Goal: Task Accomplishment & Management: Manage account settings

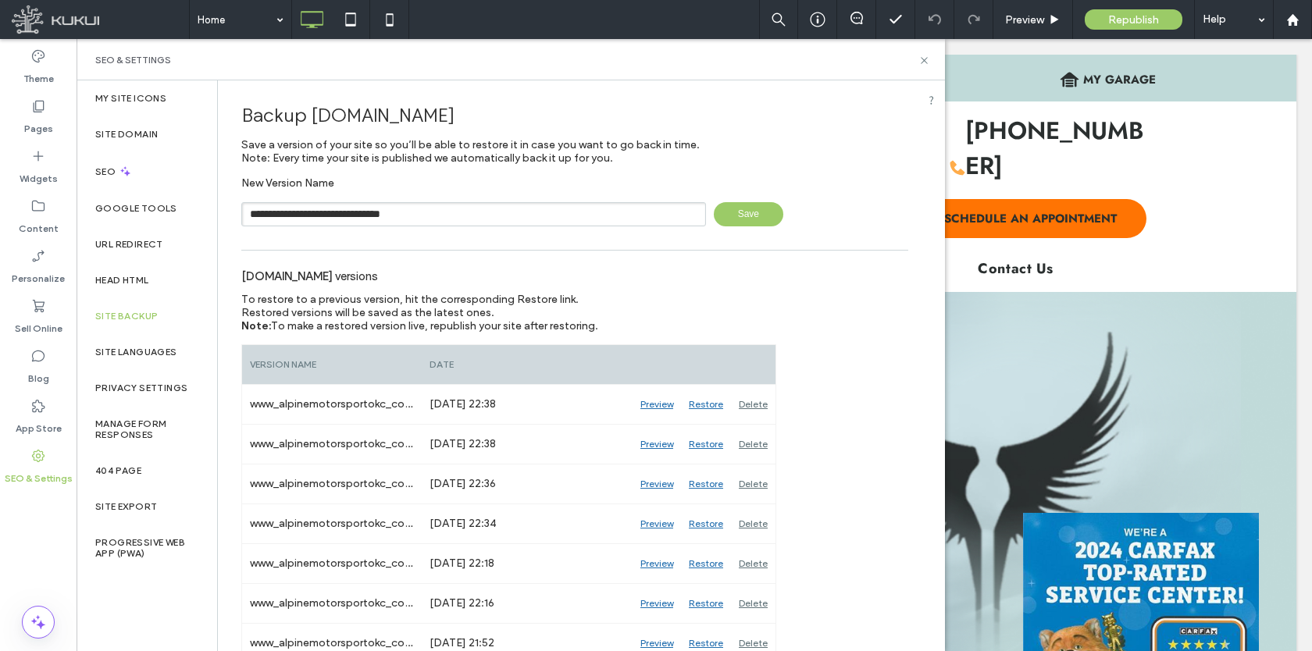
type input "**********"
click at [740, 213] on span "Save" at bounding box center [748, 214] width 69 height 24
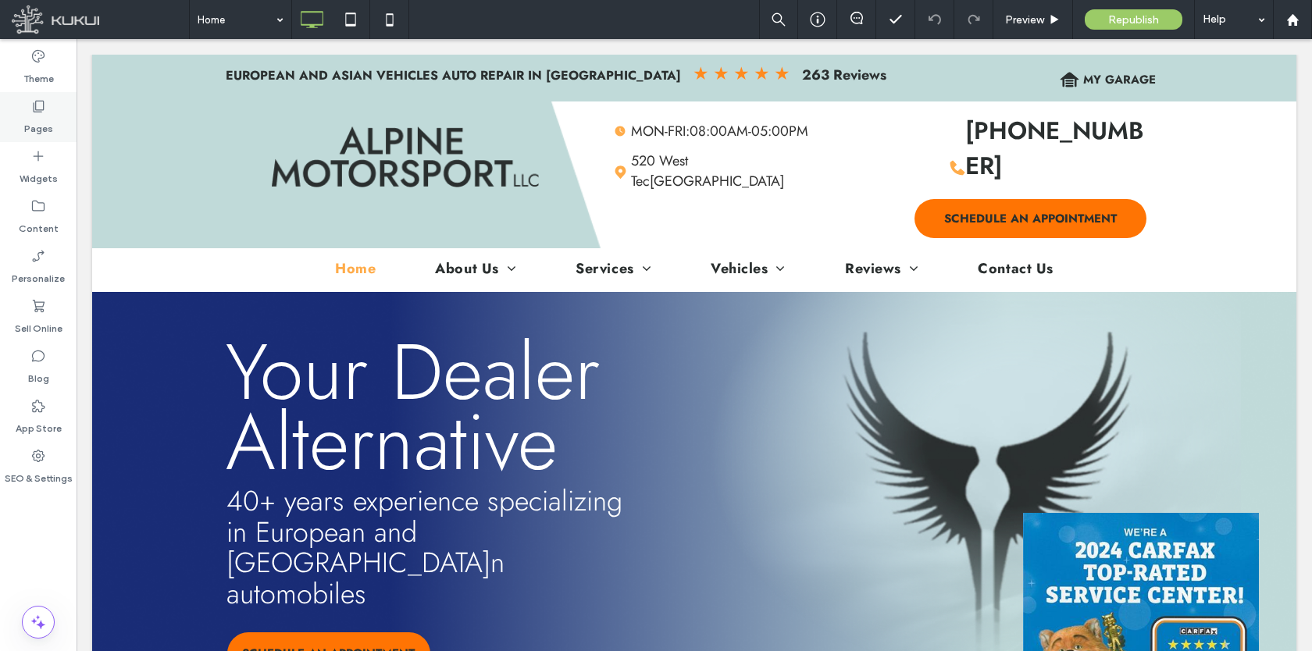
click at [44, 120] on label "Pages" at bounding box center [38, 125] width 29 height 22
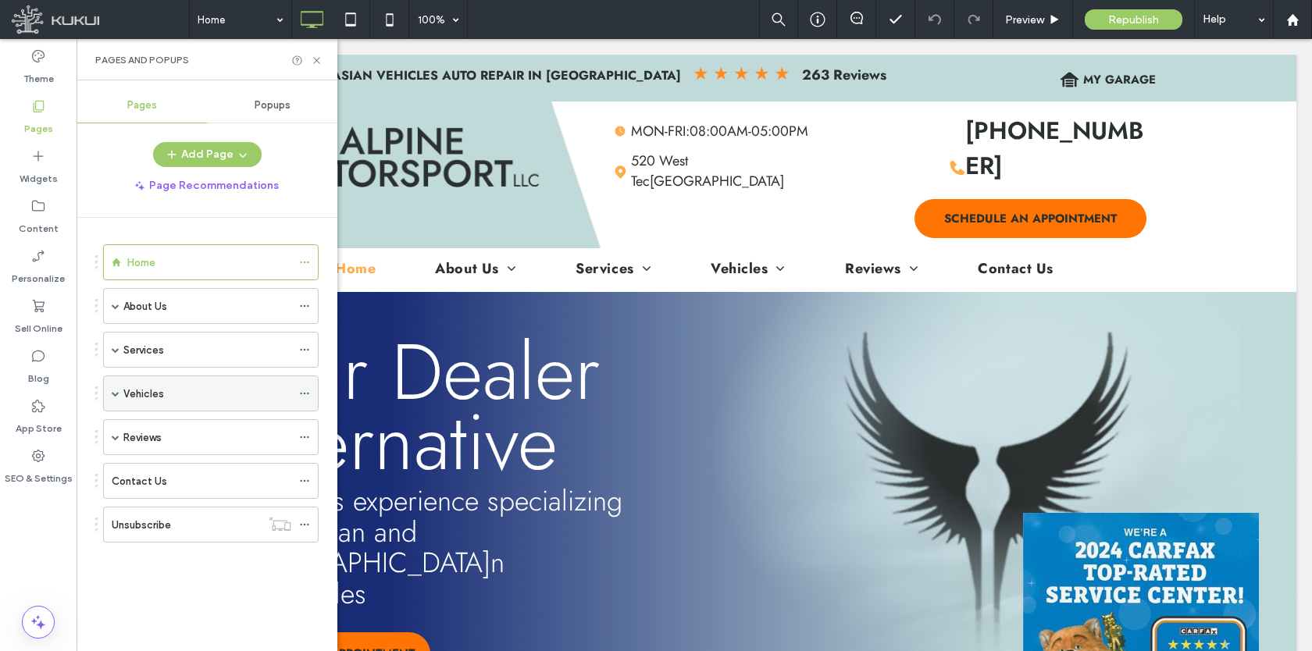
click at [113, 389] on span at bounding box center [116, 393] width 8 height 34
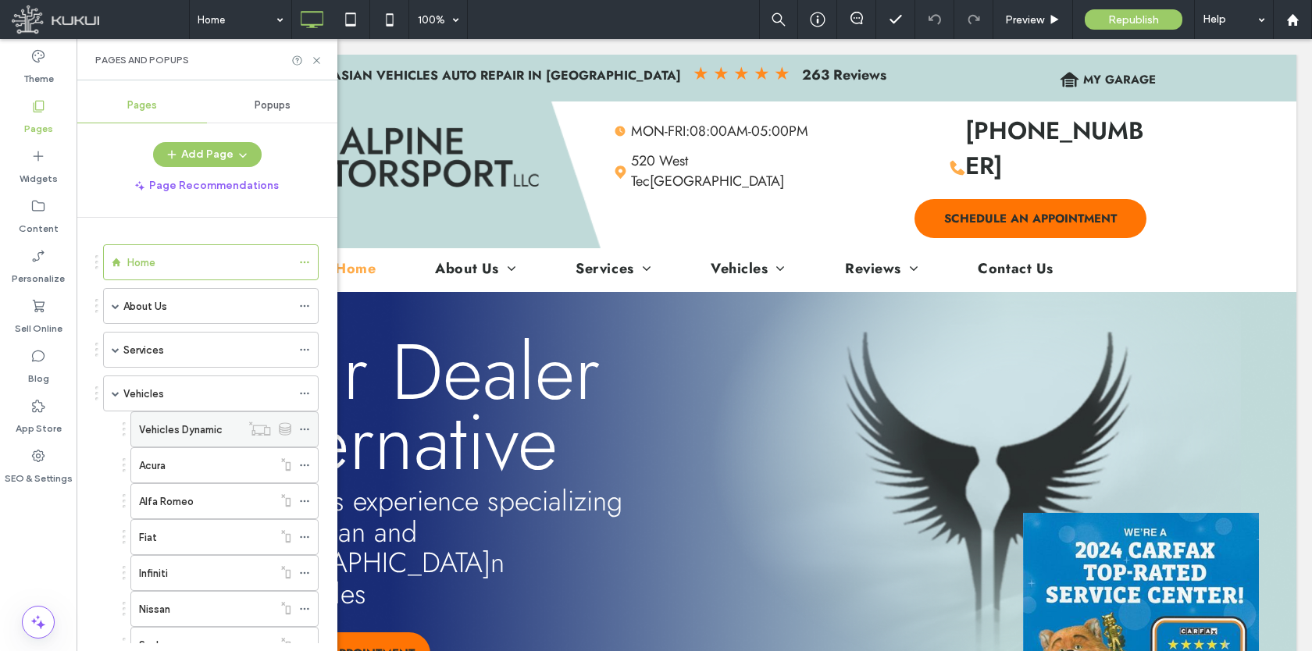
click at [304, 426] on icon at bounding box center [304, 429] width 11 height 11
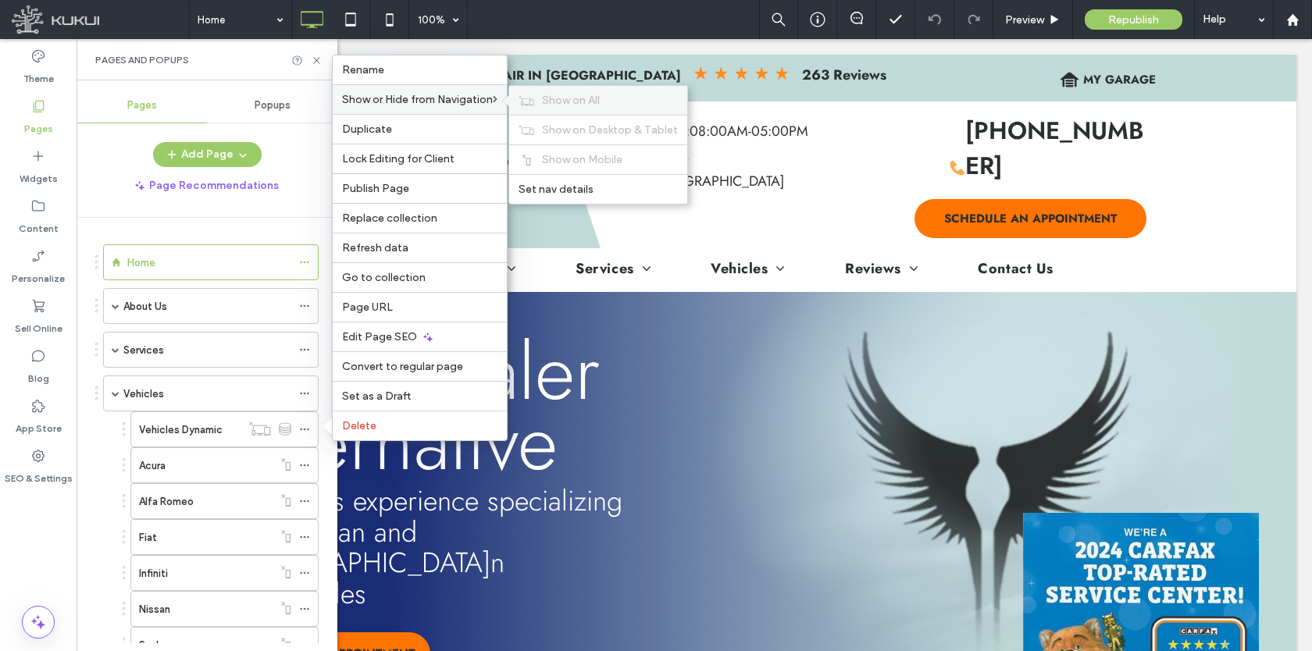
click at [564, 102] on span "Show on All" at bounding box center [571, 100] width 58 height 13
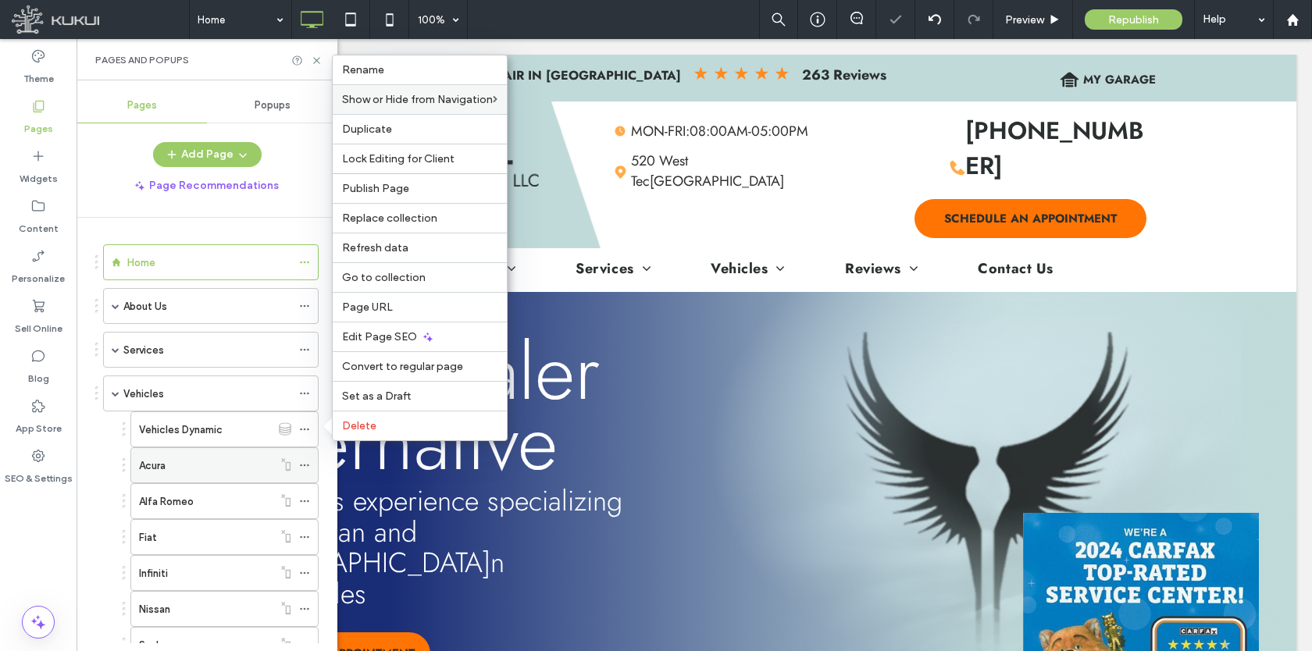
click at [304, 465] on use at bounding box center [304, 466] width 9 height 2
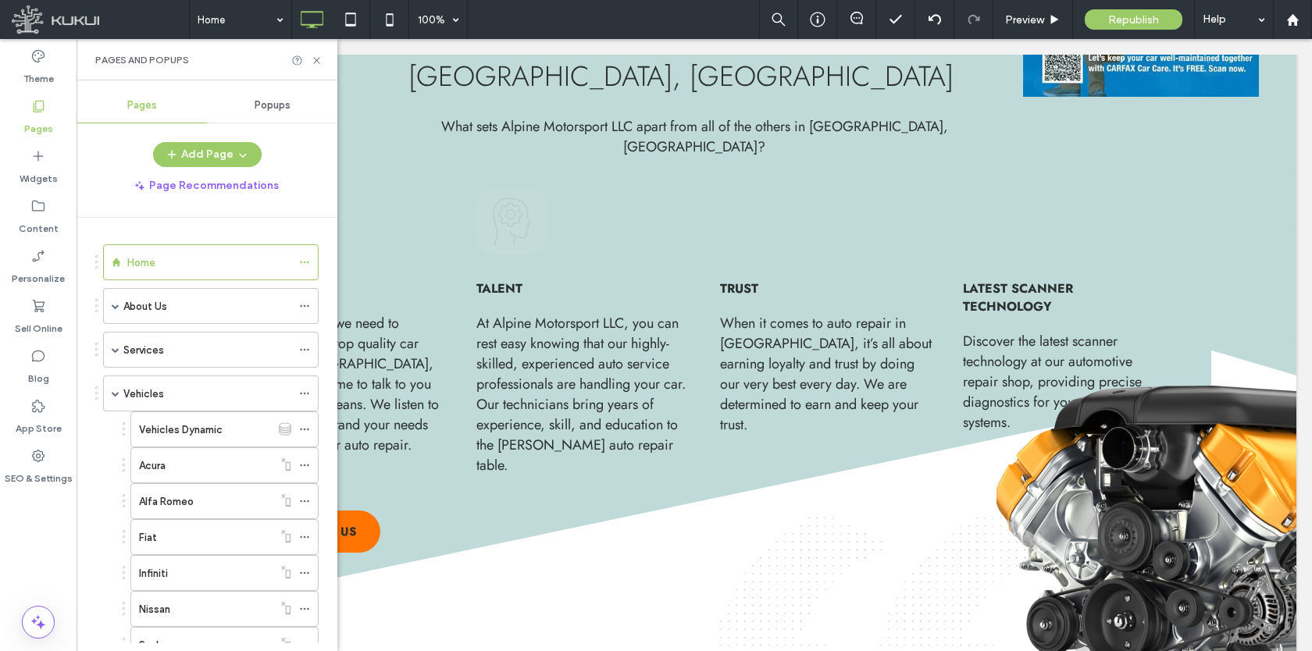
scroll to position [490, 0]
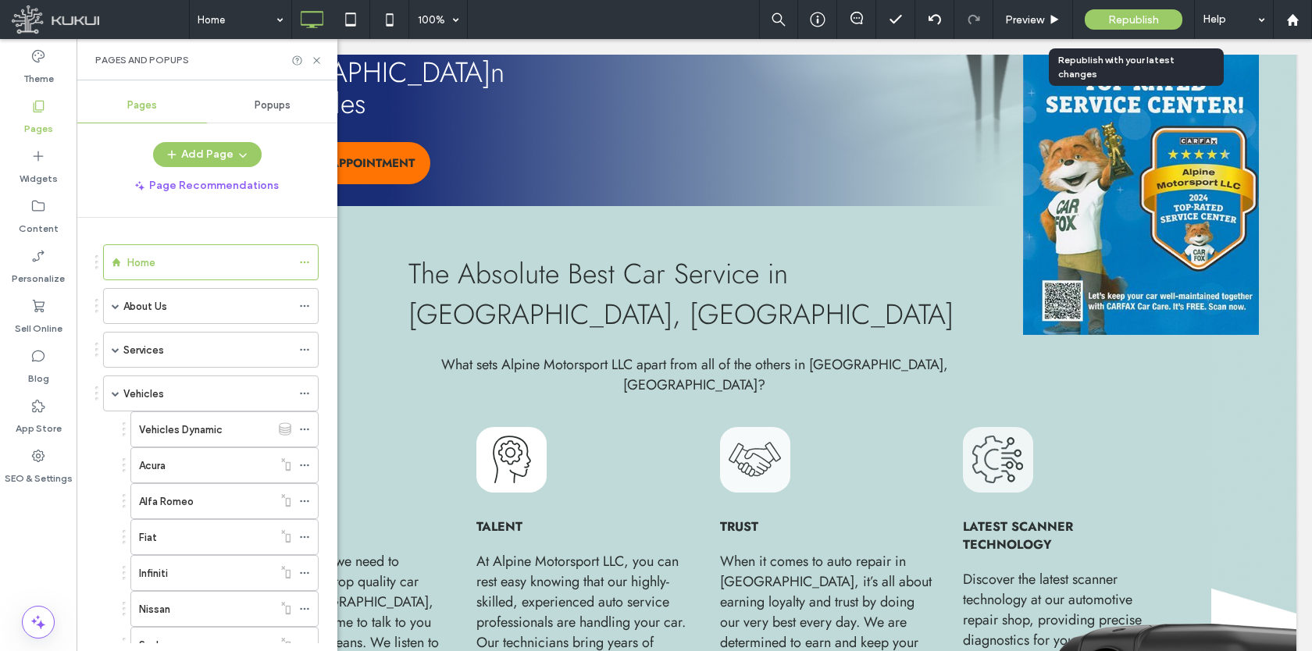
click at [1133, 12] on div "Republish" at bounding box center [1134, 19] width 98 height 20
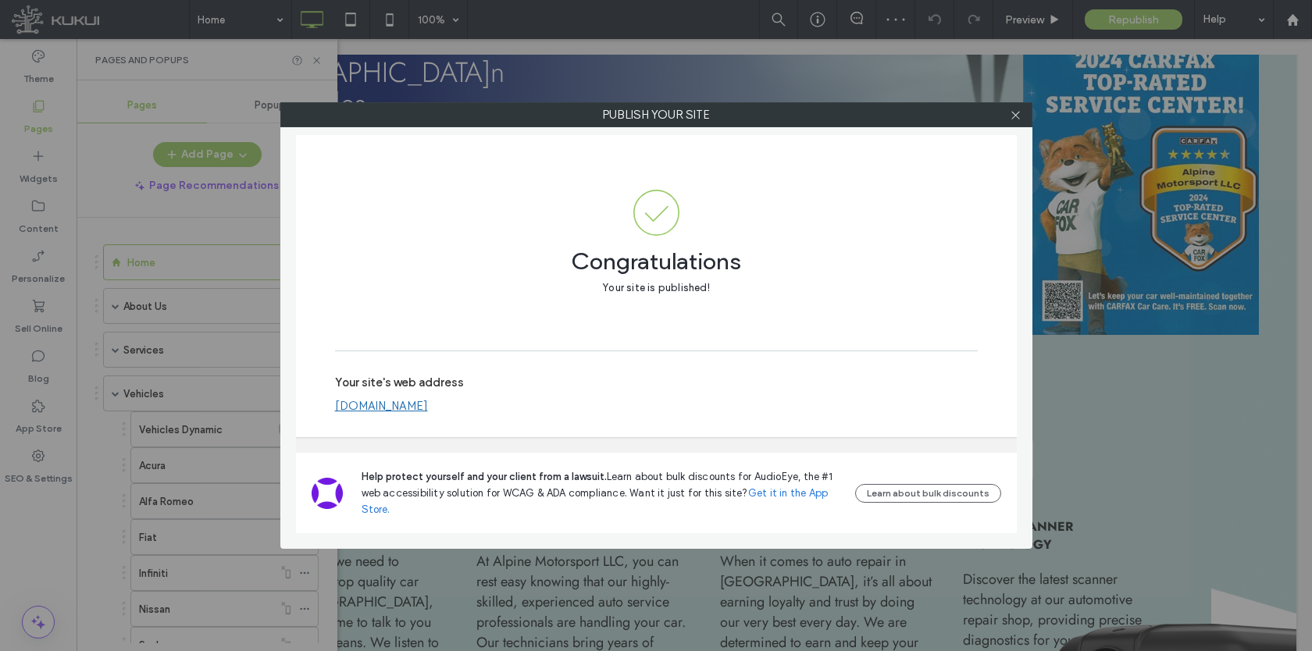
click at [1017, 112] on use at bounding box center [1015, 115] width 8 height 8
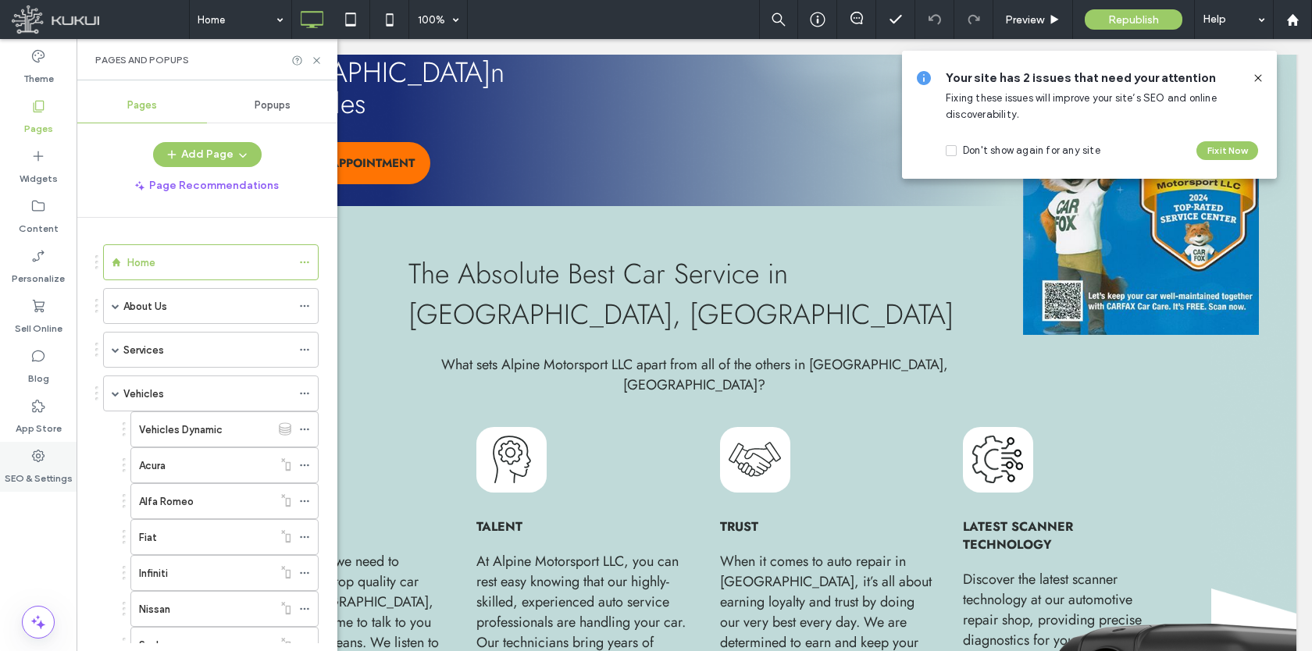
click at [37, 467] on label "SEO & Settings" at bounding box center [39, 475] width 68 height 22
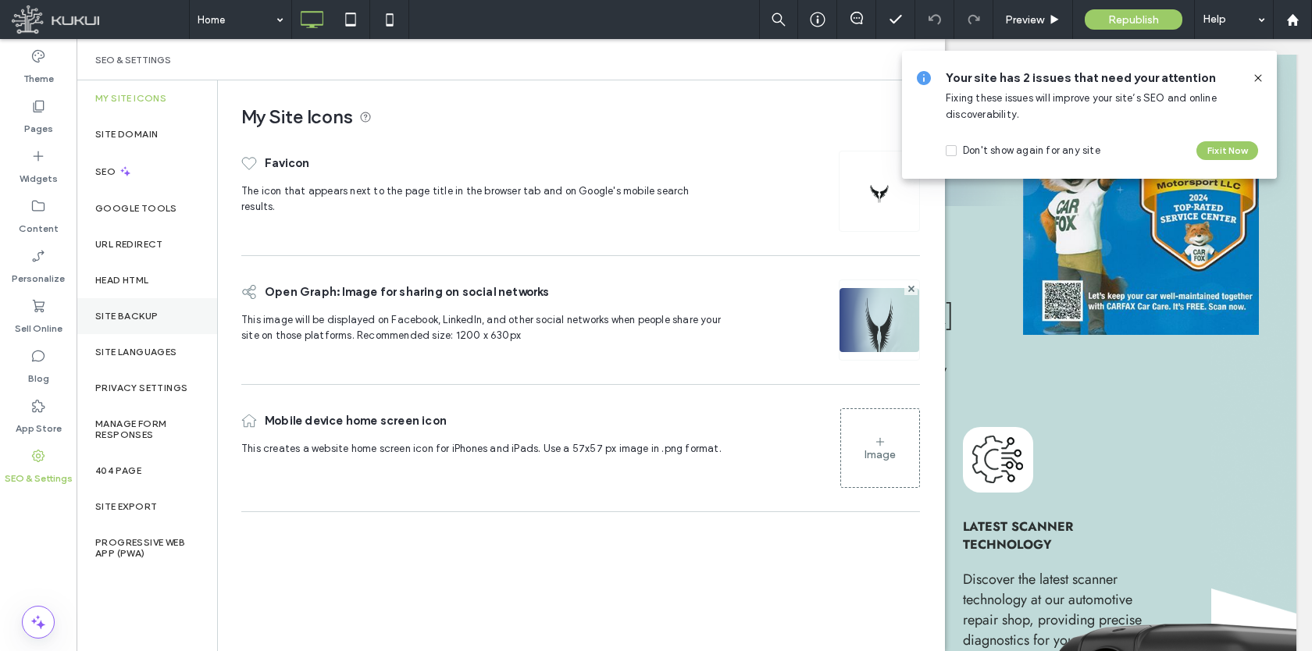
click at [133, 305] on div "Site Backup" at bounding box center [147, 316] width 141 height 36
